Goal: Transaction & Acquisition: Purchase product/service

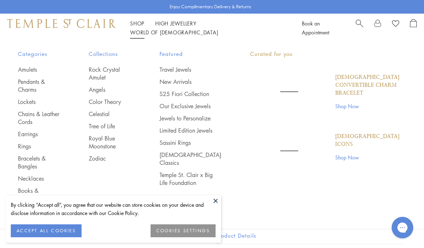
click at [141, 27] on link "Shop Shop" at bounding box center [137, 23] width 14 height 7
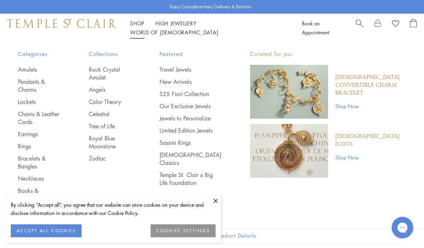
click at [115, 114] on link "Celestial" at bounding box center [110, 114] width 42 height 8
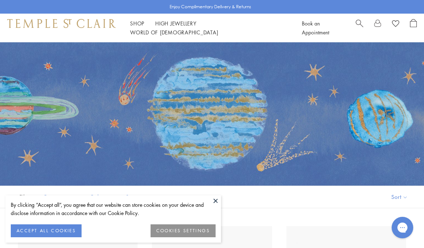
click at [70, 233] on button "ACCEPT ALL COOKIES" at bounding box center [46, 231] width 71 height 13
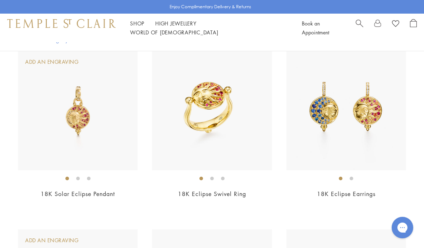
scroll to position [173, 0]
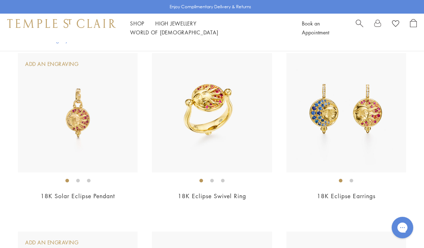
click at [95, 197] on link "18K Solar Eclipse Pendant" at bounding box center [78, 196] width 74 height 8
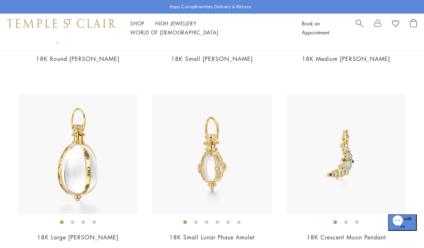
scroll to position [1923, 0]
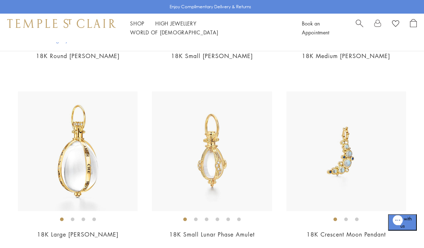
click at [217, 231] on link "18K Small Lunar Phase Amulet" at bounding box center [211, 235] width 85 height 8
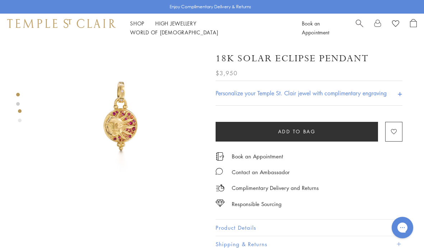
scroll to position [14, 0]
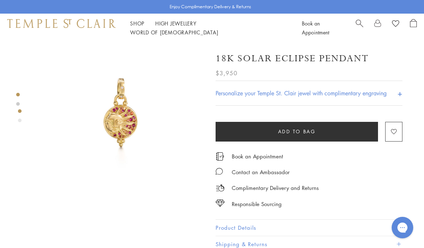
click at [397, 230] on span at bounding box center [398, 228] width 4 height 4
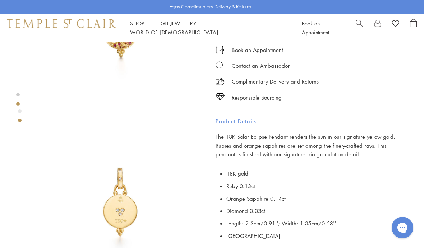
scroll to position [0, 0]
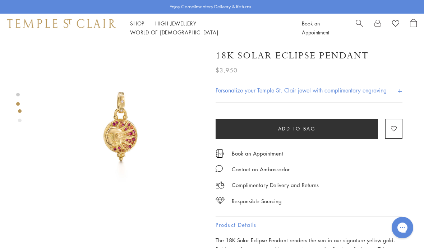
click at [121, 124] on img at bounding box center [120, 126] width 169 height 169
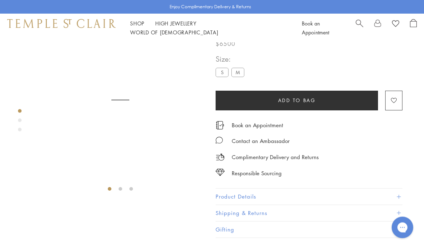
scroll to position [42, 0]
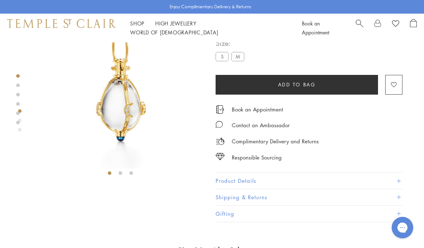
click at [124, 117] on img at bounding box center [120, 84] width 169 height 169
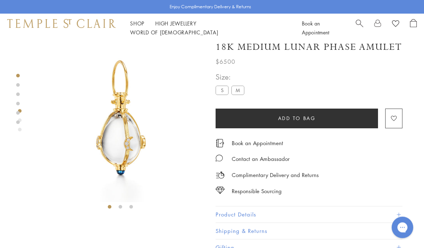
scroll to position [9, 0]
click at [138, 143] on img at bounding box center [120, 118] width 169 height 169
click at [127, 178] on img at bounding box center [120, 118] width 169 height 169
click at [125, 210] on div at bounding box center [120, 123] width 169 height 179
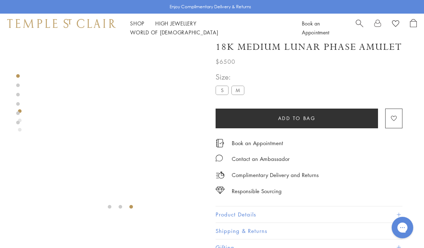
scroll to position [0, 0]
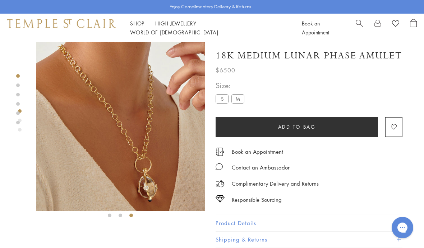
click at [223, 101] on label "S" at bounding box center [221, 98] width 13 height 9
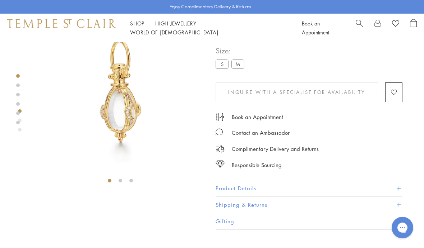
scroll to position [42, 0]
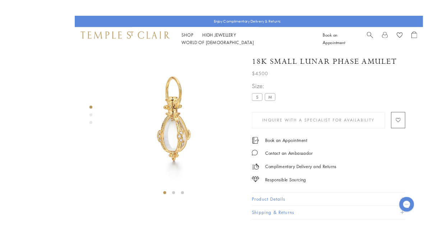
scroll to position [29, 0]
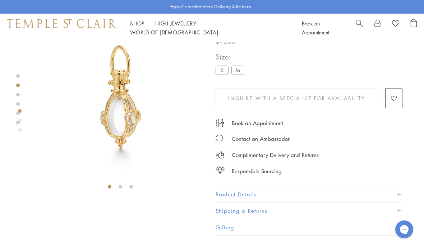
click at [398, 190] on button "Product Details" at bounding box center [308, 195] width 187 height 16
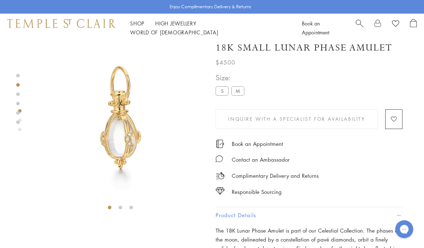
scroll to position [0, 0]
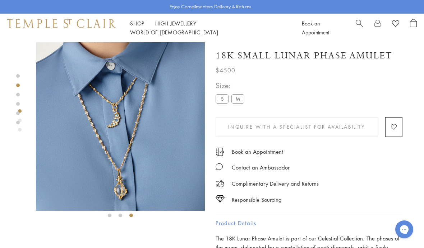
click at [240, 99] on label "M" at bounding box center [237, 98] width 13 height 9
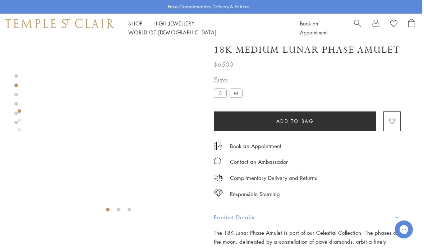
scroll to position [5, 1]
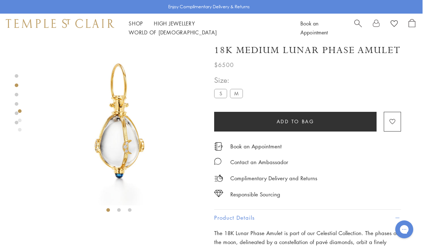
click at [223, 92] on label "S" at bounding box center [220, 93] width 13 height 9
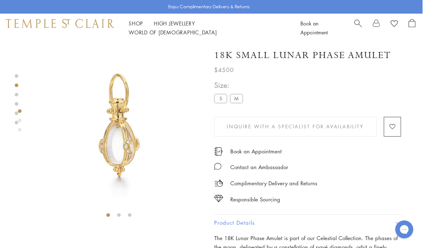
scroll to position [0, 1]
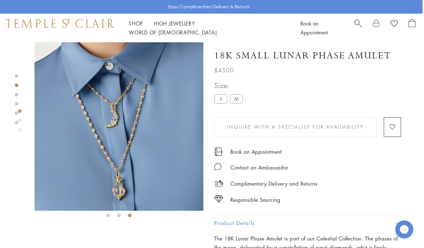
click at [143, 178] on img at bounding box center [118, 126] width 169 height 169
